Goal: Find specific page/section: Find specific page/section

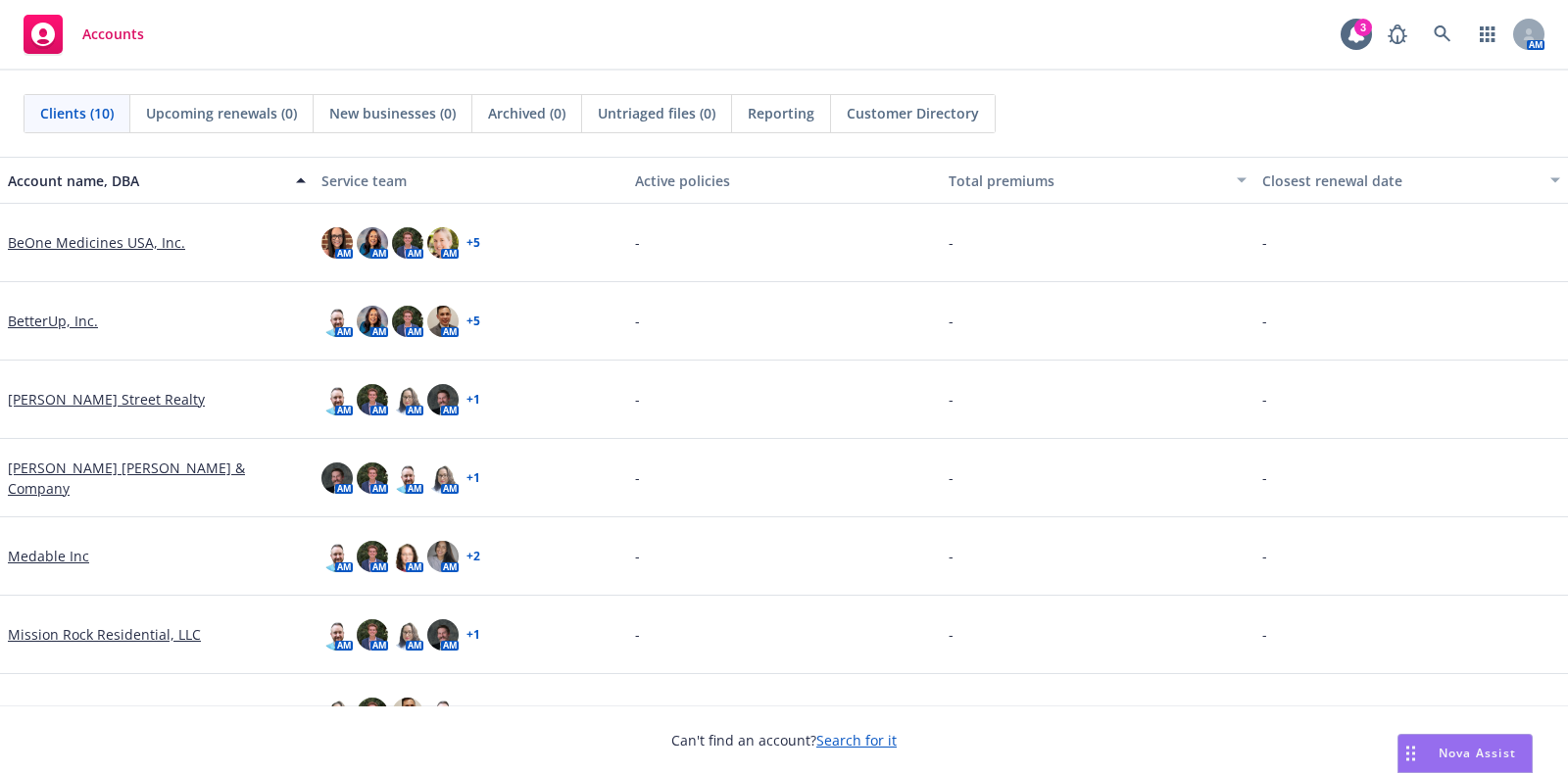
click at [79, 559] on link "Medable Inc" at bounding box center [49, 556] width 81 height 21
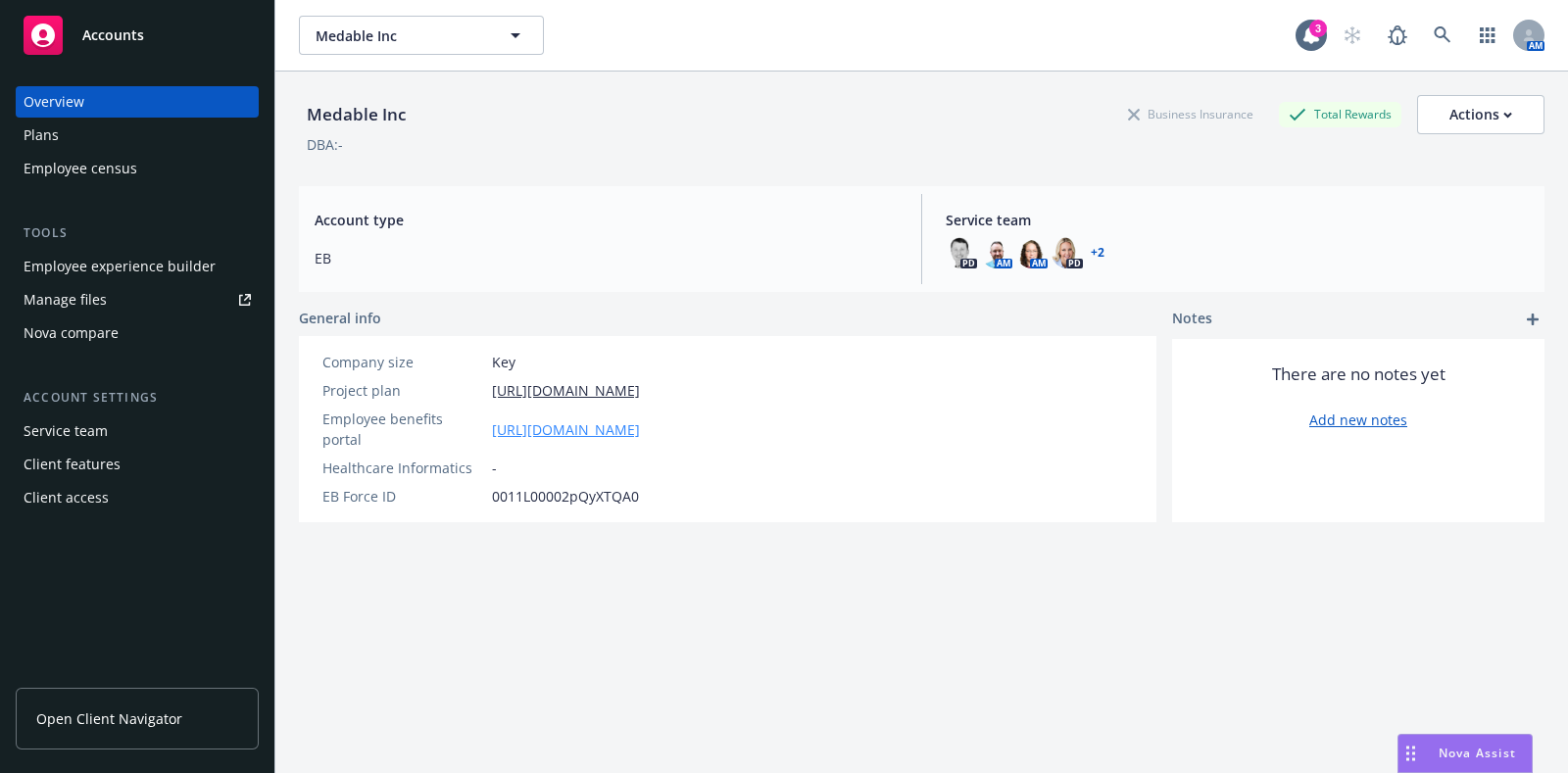
click at [600, 420] on link "[URL][DOMAIN_NAME]" at bounding box center [566, 430] width 148 height 21
